Goal: Information Seeking & Learning: Check status

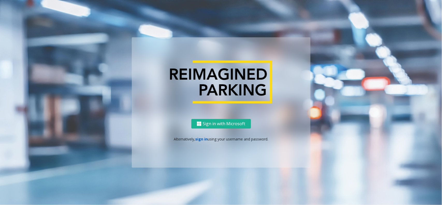
click at [203, 139] on link "sign in" at bounding box center [201, 138] width 12 height 5
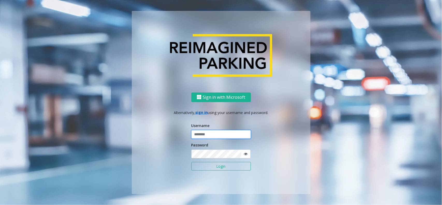
click at [204, 135] on input "text" at bounding box center [221, 134] width 60 height 9
type input "**********"
click at [215, 164] on button "Login" at bounding box center [221, 166] width 60 height 9
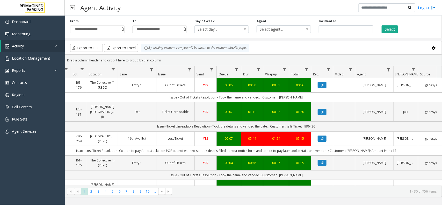
scroll to position [0, 61]
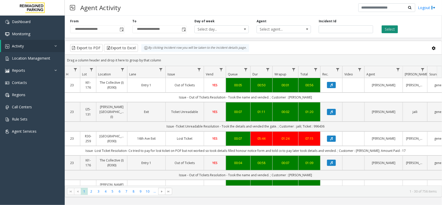
click at [383, 28] on button "Select" at bounding box center [390, 29] width 16 height 8
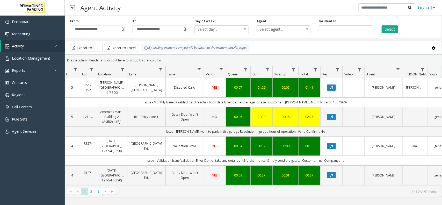
click at [249, 53] on kendo-grid-toolbar "Export to PDF Export to Excel By clicking Incident row you will be taken to the…" at bounding box center [253, 48] width 377 height 14
drag, startPoint x: 166, startPoint y: 60, endPoint x: 141, endPoint y: 48, distance: 27.6
click at [141, 48] on kendo-grid "Export to PDF Export to Excel By clicking Incident row you will be taken to the…" at bounding box center [253, 119] width 377 height 156
click at [167, 58] on div "Drag a column header and drop it here to group by that column" at bounding box center [253, 60] width 377 height 9
drag, startPoint x: 164, startPoint y: 61, endPoint x: 142, endPoint y: 48, distance: 25.4
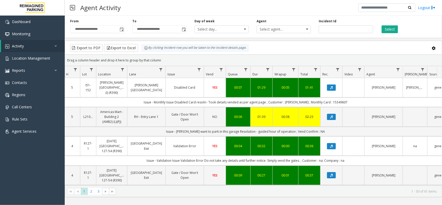
click at [142, 48] on kendo-grid "Export to PDF Export to Excel By clicking Incident row you will be taken to the…" at bounding box center [253, 119] width 377 height 156
click at [167, 58] on div "Drag a column header and drop it here to group by that column" at bounding box center [253, 60] width 377 height 9
click at [164, 59] on div "Drag a column header and drop it here to group by that column" at bounding box center [253, 60] width 377 height 9
drag, startPoint x: 161, startPoint y: 65, endPoint x: 141, endPoint y: 54, distance: 22.5
click at [141, 54] on kendo-grid "Export to PDF Export to Excel By clicking Incident row you will be taken to the…" at bounding box center [253, 119] width 377 height 156
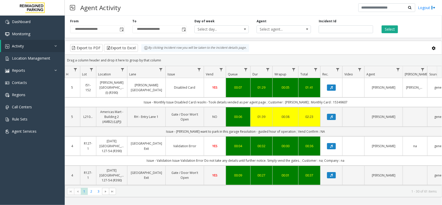
click at [165, 65] on kendo-grid-group-panel "Drag a column header and drop it here to group by that column" at bounding box center [253, 60] width 377 height 11
drag, startPoint x: 165, startPoint y: 60, endPoint x: 138, endPoint y: 47, distance: 30.4
click at [138, 47] on kendo-grid "Export to PDF Export to Excel By clicking Incident row you will be taken to the…" at bounding box center [253, 119] width 377 height 156
click at [164, 56] on div "Drag a column header and drop it here to group by that column" at bounding box center [253, 60] width 377 height 9
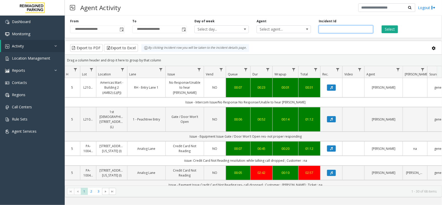
click at [330, 33] on input "number" at bounding box center [346, 29] width 54 height 8
paste input "*******"
type input "*******"
click at [392, 27] on button "Select" at bounding box center [390, 29] width 16 height 8
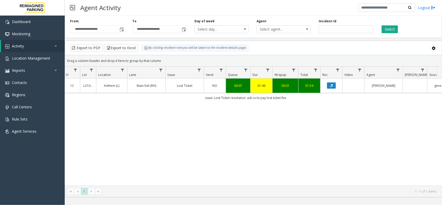
drag, startPoint x: 306, startPoint y: 98, endPoint x: 187, endPoint y: 100, distance: 118.6
click at [187, 100] on td "issue: Lost Ticket resolution: ask cx to pay lost ticket fee" at bounding box center [245, 97] width 467 height 9
click at [241, 103] on div "4079843 [DATE] 12:17:05 PM 12 L21086500 Anthem (L) Main Exit (RH) Lost Ticket N…" at bounding box center [253, 131] width 377 height 107
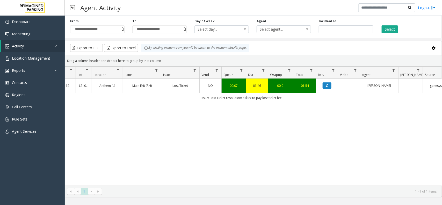
scroll to position [0, 66]
drag, startPoint x: 317, startPoint y: 32, endPoint x: 284, endPoint y: 39, distance: 33.8
click at [284, 39] on div "**********" at bounding box center [253, 105] width 377 height 184
click at [391, 29] on button "Select" at bounding box center [390, 29] width 16 height 8
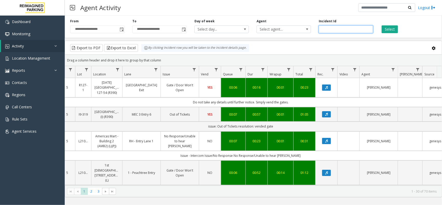
click at [342, 33] on input "number" at bounding box center [346, 29] width 54 height 8
paste input "*******"
type input "*******"
click at [384, 30] on button "Select" at bounding box center [390, 29] width 16 height 8
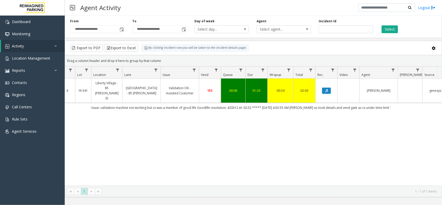
drag, startPoint x: 105, startPoint y: 97, endPoint x: 397, endPoint y: 99, distance: 291.1
click at [397, 103] on td "'issue: validation machine not working but cx was a member of good life Goodlif…" at bounding box center [240, 107] width 467 height 9
click at [226, 106] on div "4079679 [DATE] 04:00:31 AM 4 I9-341 [GEOGRAPHIC_DATA] - 85 [PERSON_NAME] (I) [G…" at bounding box center [253, 131] width 377 height 107
drag, startPoint x: 86, startPoint y: 97, endPoint x: 126, endPoint y: 99, distance: 39.7
click at [126, 103] on td "'issue: validation machine not working but cx was a member of good life Goodlif…" at bounding box center [240, 107] width 467 height 9
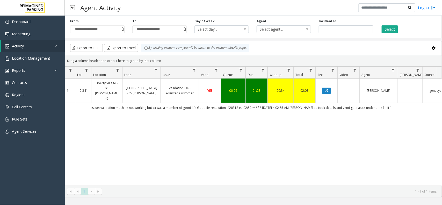
click at [125, 111] on div "4079679 [DATE] 04:00:31 AM 4 I9-341 [GEOGRAPHIC_DATA] - 85 [PERSON_NAME] (I) [G…" at bounding box center [253, 131] width 377 height 107
drag, startPoint x: 400, startPoint y: 98, endPoint x: 196, endPoint y: 105, distance: 204.2
click at [196, 105] on div "4079679 [DATE] 04:00:31 AM 4 I9-341 [GEOGRAPHIC_DATA] - 85 [PERSON_NAME] (I) [G…" at bounding box center [253, 131] width 377 height 107
click at [221, 109] on div "4079679 [DATE] 04:00:31 AM 4 I9-341 [GEOGRAPHIC_DATA] - 85 [PERSON_NAME] (I) [G…" at bounding box center [253, 131] width 377 height 107
drag, startPoint x: 333, startPoint y: 29, endPoint x: 301, endPoint y: 30, distance: 32.4
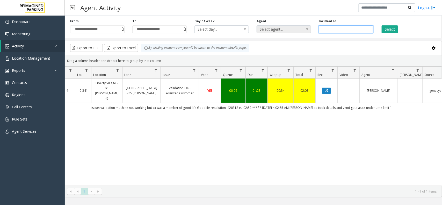
click at [301, 30] on div "**********" at bounding box center [253, 25] width 377 height 25
click at [382, 28] on button "Select" at bounding box center [390, 29] width 16 height 8
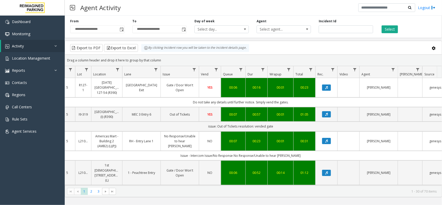
drag, startPoint x: 166, startPoint y: 61, endPoint x: 138, endPoint y: 51, distance: 29.6
click at [138, 51] on kendo-grid "Export to PDF Export to Excel By clicking Incident row you will be taken to the…" at bounding box center [253, 119] width 377 height 156
click at [170, 63] on div "Drag a column header and drop it here to group by that column" at bounding box center [253, 60] width 377 height 9
drag, startPoint x: 168, startPoint y: 60, endPoint x: 146, endPoint y: 51, distance: 24.1
click at [146, 51] on kendo-grid "Export to PDF Export to Excel By clicking Incident row you will be taken to the…" at bounding box center [253, 119] width 377 height 156
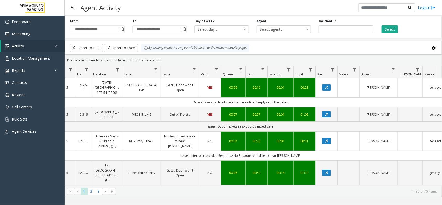
click at [166, 58] on div "Drag a column header and drop it here to group by that column" at bounding box center [253, 60] width 377 height 9
drag, startPoint x: 147, startPoint y: 51, endPoint x: 141, endPoint y: 51, distance: 6.2
click at [141, 51] on kendo-grid "Export to PDF Export to Excel By clicking Incident row you will be taken to the…" at bounding box center [253, 119] width 377 height 156
click at [161, 60] on div "Drag a column header and drop it here to group by that column" at bounding box center [253, 60] width 377 height 9
drag, startPoint x: 161, startPoint y: 60, endPoint x: 141, endPoint y: 54, distance: 21.5
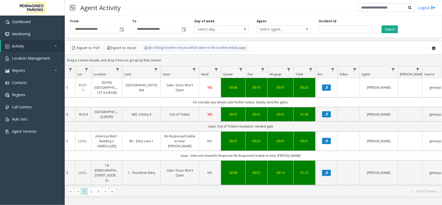
click at [141, 54] on kendo-grid "Export to PDF Export to Excel By clicking Incident row you will be taken to the…" at bounding box center [253, 119] width 377 height 156
click at [159, 59] on div "Drag a column header and drop it here to group by that column" at bounding box center [253, 60] width 377 height 9
drag, startPoint x: 162, startPoint y: 59, endPoint x: 142, endPoint y: 52, distance: 21.6
click at [142, 52] on kendo-grid "Export to PDF Export to Excel By clicking Incident row you will be taken to the…" at bounding box center [253, 119] width 377 height 156
click at [168, 61] on div "Drag a column header and drop it here to group by that column" at bounding box center [253, 60] width 377 height 9
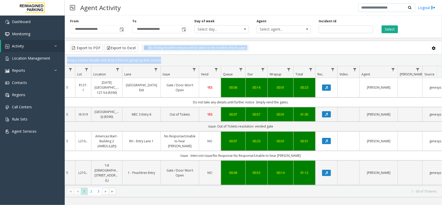
drag, startPoint x: 168, startPoint y: 61, endPoint x: 140, endPoint y: 54, distance: 28.8
click at [140, 54] on kendo-grid "Export to PDF Export to Excel By clicking Incident row you will be taken to the…" at bounding box center [253, 119] width 377 height 156
click at [165, 60] on div "Drag a column header and drop it here to group by that column" at bounding box center [253, 60] width 377 height 9
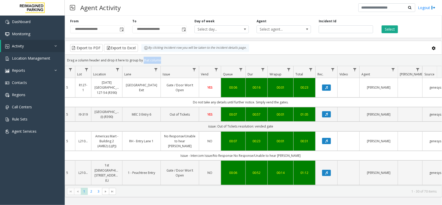
drag, startPoint x: 165, startPoint y: 60, endPoint x: 140, endPoint y: 55, distance: 24.9
click at [140, 55] on kendo-grid-group-panel "Drag a column header and drop it here to group by that column" at bounding box center [253, 60] width 377 height 11
click at [166, 60] on div "Drag a column header and drop it here to group by that column" at bounding box center [253, 60] width 377 height 9
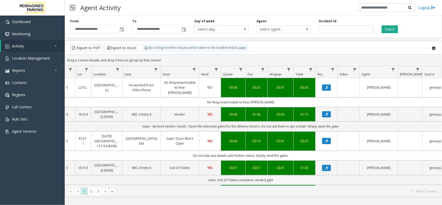
click at [158, 59] on div "Drag a column header and drop it here to group by that column" at bounding box center [253, 60] width 377 height 9
drag, startPoint x: 163, startPoint y: 58, endPoint x: 141, endPoint y: 51, distance: 22.5
click at [141, 51] on kendo-grid "Export to PDF Export to Excel By clicking Incident row you will be taken to the…" at bounding box center [253, 119] width 377 height 156
click at [160, 54] on kendo-grid-toolbar "Export to PDF Export to Excel By clicking Incident row you will be taken to the…" at bounding box center [253, 48] width 377 height 14
click at [164, 61] on div "Drag a column header and drop it here to group by that column" at bounding box center [253, 60] width 377 height 9
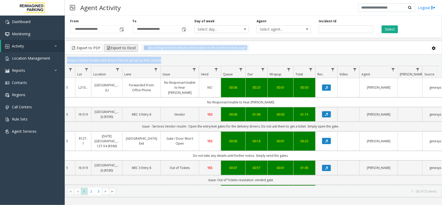
drag, startPoint x: 164, startPoint y: 61, endPoint x: 134, endPoint y: 52, distance: 31.5
click at [134, 52] on kendo-grid "Export to PDF Export to Excel By clicking Incident row you will be taken to the…" at bounding box center [253, 119] width 377 height 156
click at [169, 56] on div "Drag a column header and drop it here to group by that column" at bounding box center [253, 60] width 377 height 9
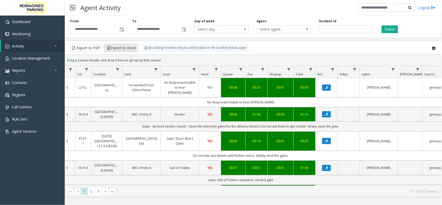
drag, startPoint x: 167, startPoint y: 59, endPoint x: 131, endPoint y: 46, distance: 37.4
click at [131, 46] on kendo-grid "Export to PDF Export to Excel By clicking Incident row you will be taken to the…" at bounding box center [253, 119] width 377 height 156
click at [163, 56] on div "Drag a column header and drop it here to group by that column" at bounding box center [253, 60] width 377 height 9
drag, startPoint x: 163, startPoint y: 58, endPoint x: 135, endPoint y: 45, distance: 30.0
click at [135, 45] on kendo-grid "Export to PDF Export to Excel By clicking Incident row you will be taken to the…" at bounding box center [253, 119] width 377 height 156
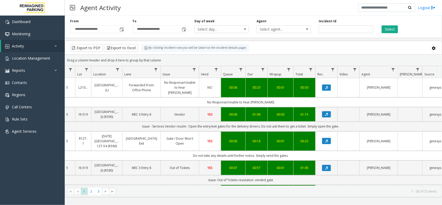
click at [164, 57] on div "Drag a column header and drop it here to group by that column" at bounding box center [253, 60] width 377 height 9
drag, startPoint x: 161, startPoint y: 59, endPoint x: 143, endPoint y: 51, distance: 19.9
click at [143, 51] on kendo-grid "Export to PDF Export to Excel By clicking Incident row you will be taken to the…" at bounding box center [253, 119] width 377 height 156
click at [173, 58] on div "Drag a column header and drop it here to group by that column" at bounding box center [253, 60] width 377 height 9
drag, startPoint x: 163, startPoint y: 59, endPoint x: 145, endPoint y: 52, distance: 19.4
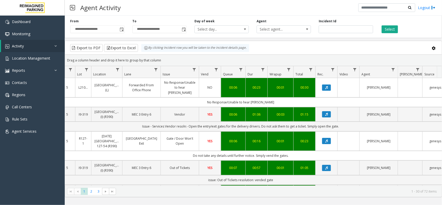
click at [145, 52] on kendo-grid "Export to PDF Export to Excel By clicking Incident row you will be taken to the…" at bounding box center [253, 119] width 377 height 156
click at [163, 59] on div "Drag a column header and drop it here to group by that column" at bounding box center [253, 60] width 377 height 9
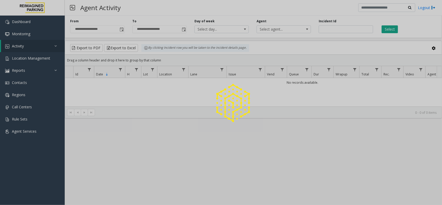
click at [33, 60] on div at bounding box center [221, 102] width 442 height 205
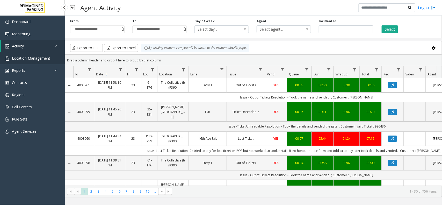
click at [38, 57] on span "Location Management" at bounding box center [31, 58] width 38 height 5
